Goal: Information Seeking & Learning: Learn about a topic

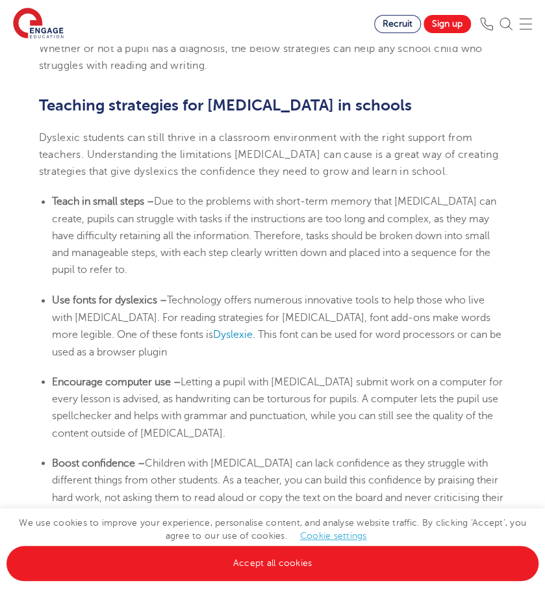
scroll to position [2079, 0]
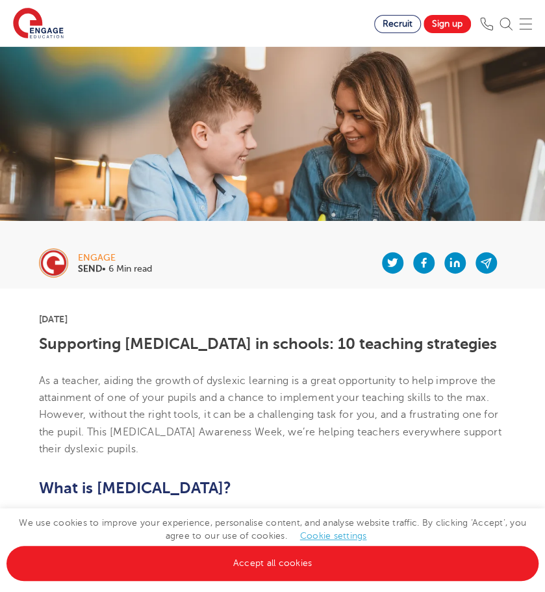
drag, startPoint x: 120, startPoint y: 317, endPoint x: 19, endPoint y: 318, distance: 100.7
click at [147, 323] on p "[DATE]" at bounding box center [273, 318] width 468 height 9
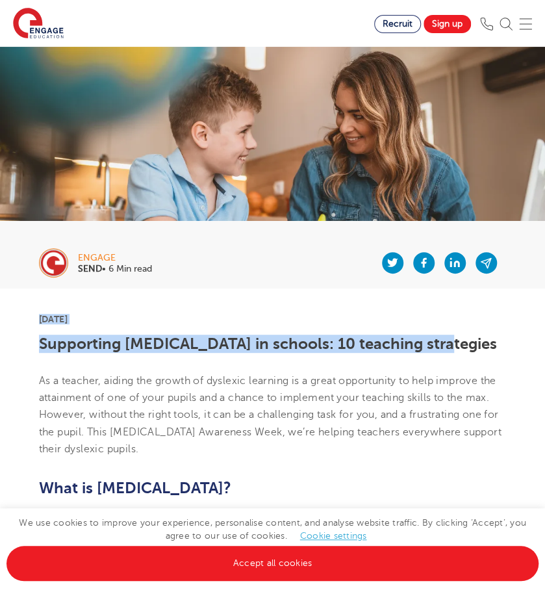
drag, startPoint x: 36, startPoint y: 318, endPoint x: 437, endPoint y: 332, distance: 401.8
copy section "3rd October 2025 Supporting dyslexia in schools: 10 teaching strategies"
